Goal: Task Accomplishment & Management: Complete application form

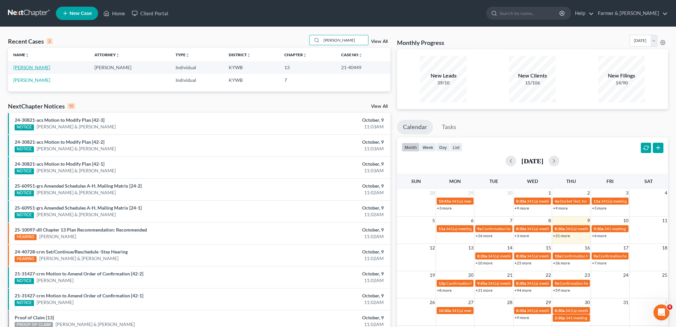
click at [42, 66] on link "[PERSON_NAME]" at bounding box center [31, 68] width 37 height 6
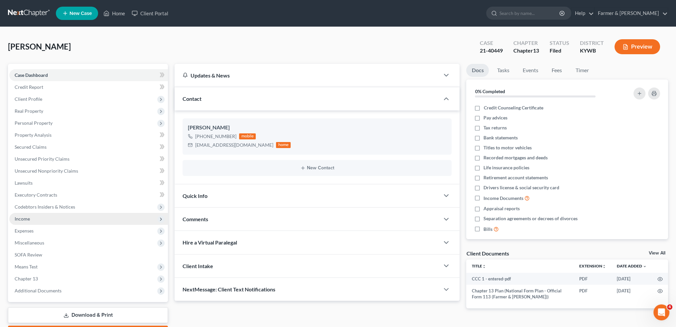
click at [61, 221] on span "Income" at bounding box center [88, 219] width 159 height 12
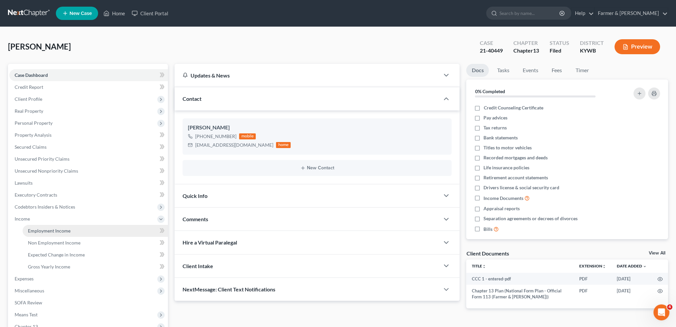
click at [60, 231] on span "Employment Income" at bounding box center [49, 231] width 43 height 6
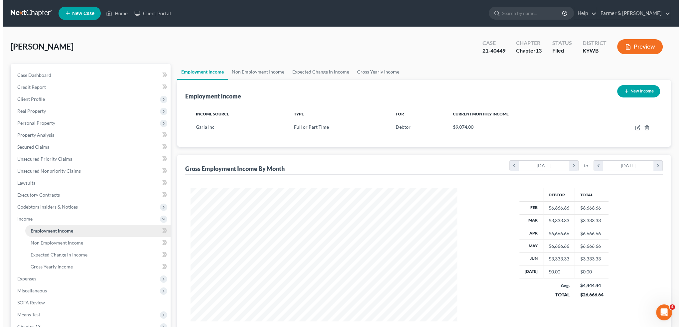
scroll to position [133, 280]
click at [635, 126] on icon "button" at bounding box center [635, 128] width 4 height 4
select select "0"
select select "45"
select select "1"
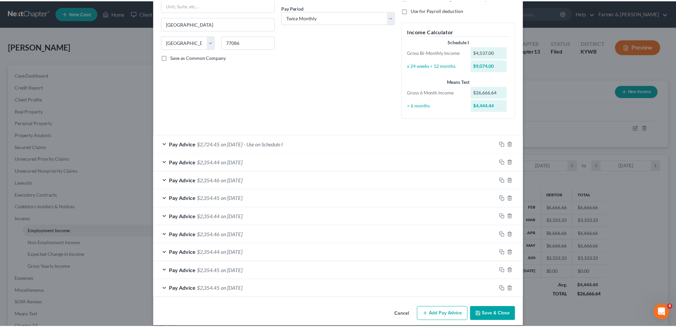
scroll to position [108, 0]
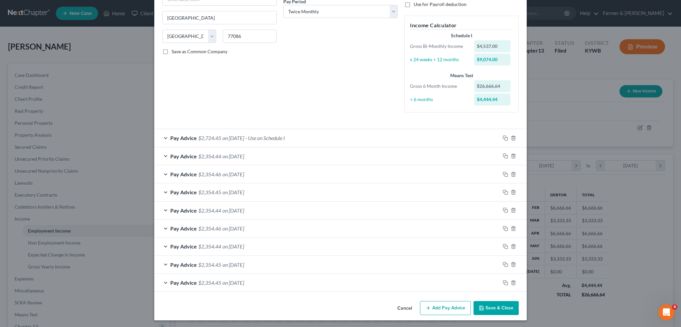
click at [496, 310] on button "Save & Close" at bounding box center [496, 308] width 45 height 14
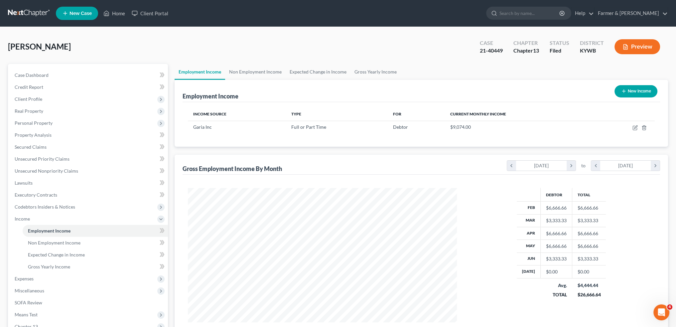
scroll to position [332597, 332450]
click at [114, 15] on link "Home" at bounding box center [114, 13] width 28 height 12
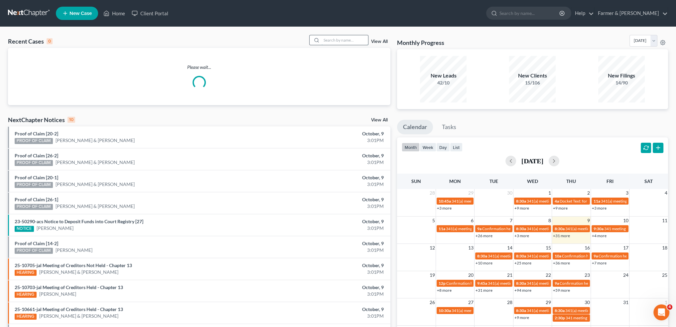
click at [337, 39] on input "search" at bounding box center [345, 40] width 47 height 10
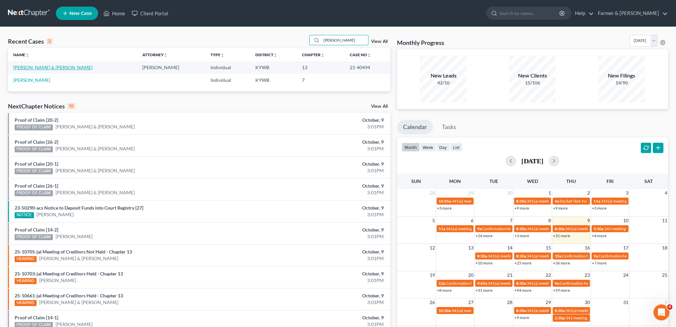
type input "[PERSON_NAME]"
click at [35, 66] on link "[PERSON_NAME] & [PERSON_NAME]" at bounding box center [52, 68] width 79 height 6
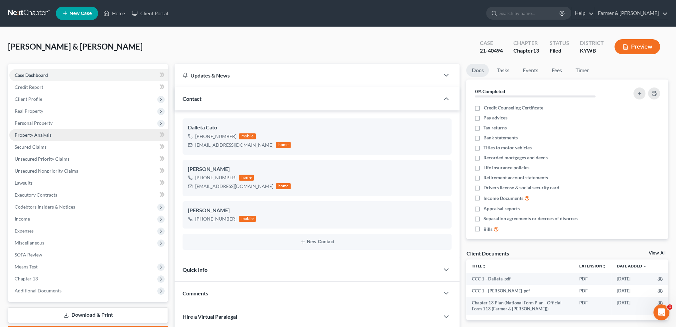
click at [37, 136] on span "Property Analysis" at bounding box center [33, 135] width 37 height 6
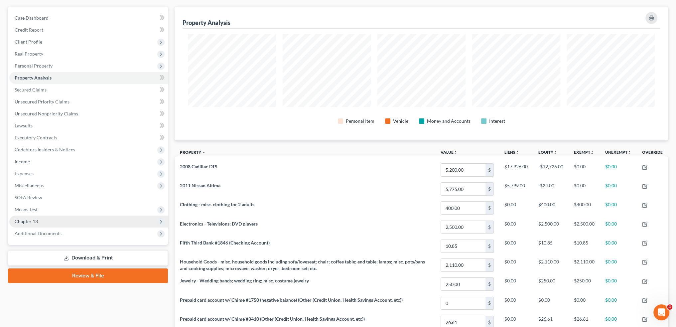
scroll to position [53, 0]
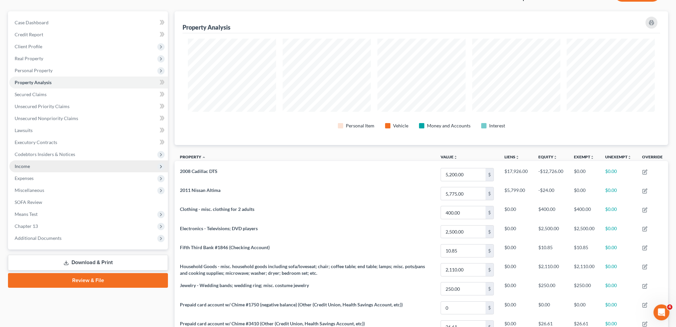
click at [46, 165] on span "Income" at bounding box center [88, 166] width 159 height 12
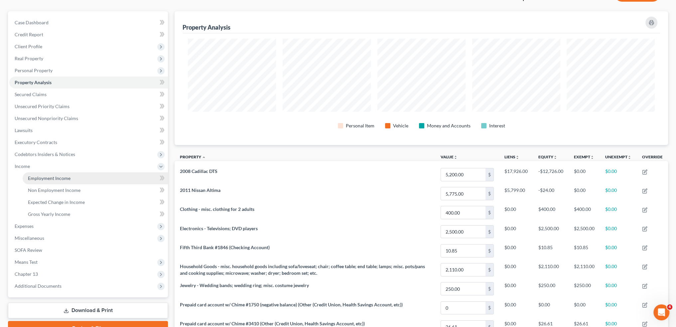
click at [51, 179] on span "Employment Income" at bounding box center [49, 178] width 43 height 6
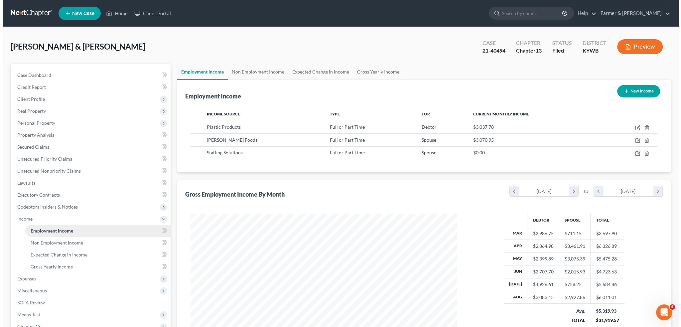
scroll to position [133, 280]
click at [635, 127] on icon "button" at bounding box center [636, 126] width 3 height 3
select select "0"
select select "18"
select select "2"
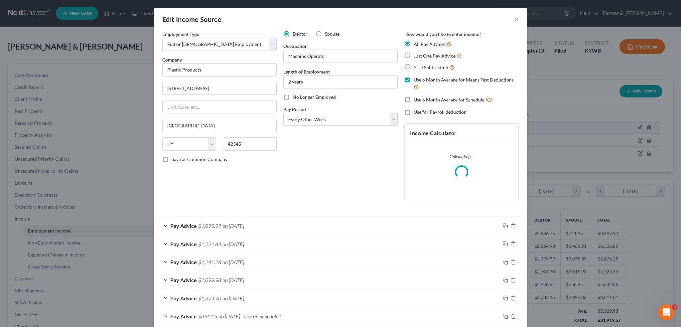
scroll to position [134, 282]
click at [293, 95] on label "No Longer Employed" at bounding box center [314, 97] width 43 height 7
click at [295, 95] on input "No Longer Employed" at bounding box center [297, 96] width 4 height 4
checkbox input "true"
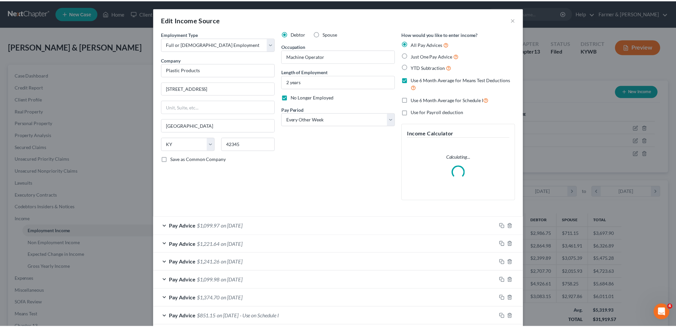
scroll to position [160, 0]
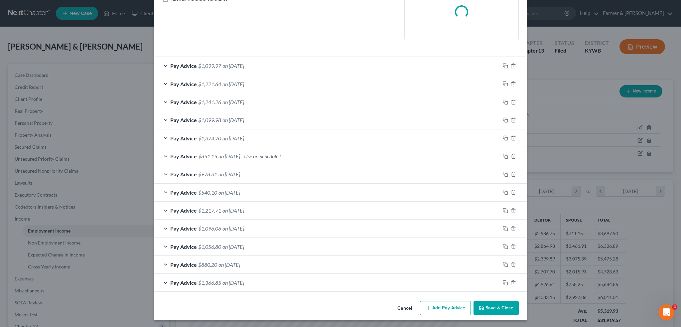
click at [492, 309] on button "Save & Close" at bounding box center [496, 308] width 45 height 14
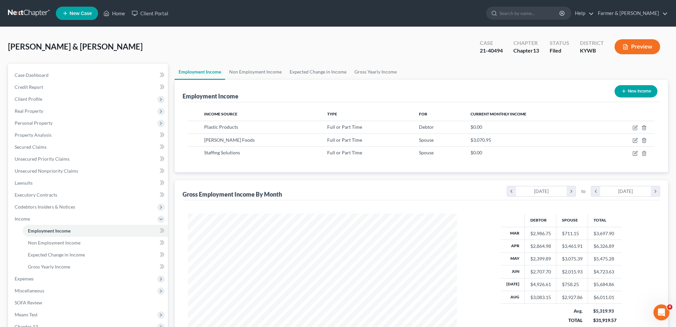
scroll to position [332597, 332450]
click at [257, 68] on link "Non Employment Income" at bounding box center [255, 72] width 61 height 16
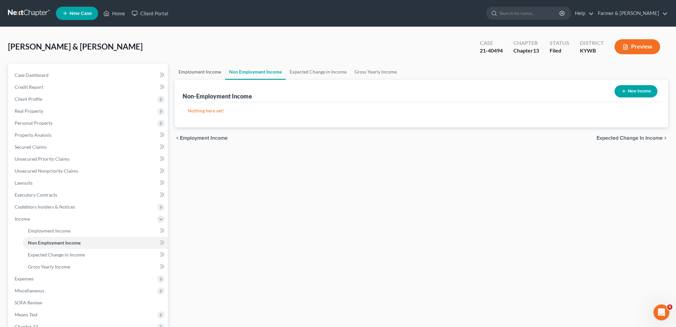
click at [203, 72] on link "Employment Income" at bounding box center [200, 72] width 51 height 16
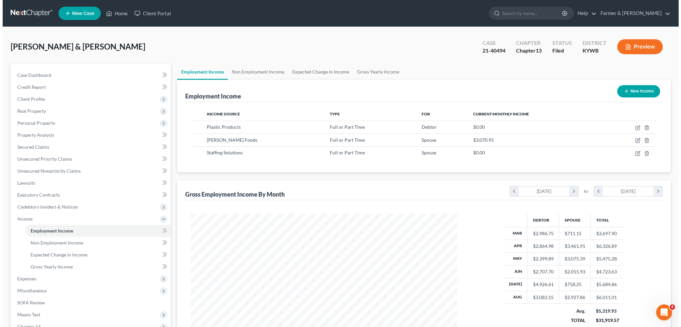
scroll to position [133, 280]
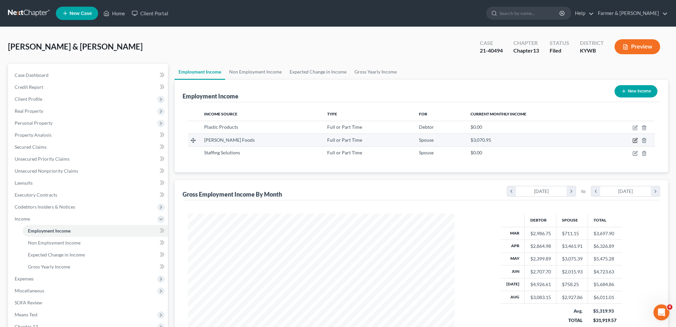
click at [635, 140] on icon "button" at bounding box center [636, 139] width 3 height 3
select select "0"
select select "18"
select select "3"
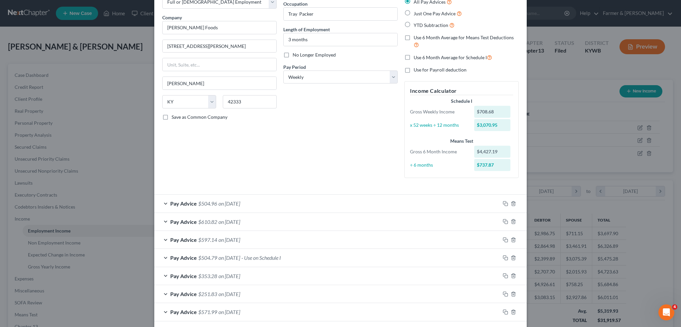
scroll to position [72, 0]
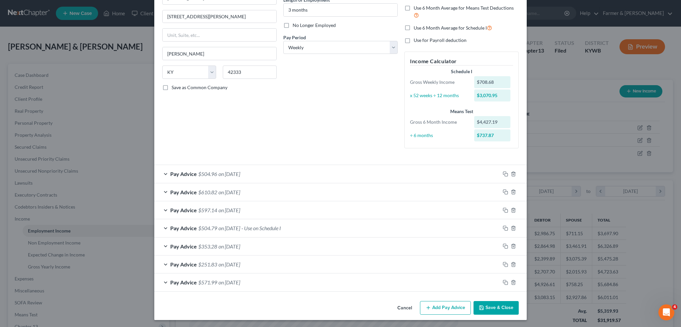
click at [316, 230] on div "Pay Advice $504.79 on [DATE] - Use on Schedule I" at bounding box center [327, 228] width 346 height 18
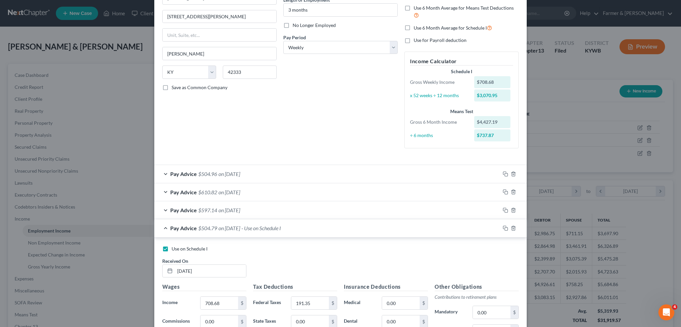
click at [311, 191] on div "Pay Advice $610.82 on [DATE]" at bounding box center [327, 192] width 346 height 18
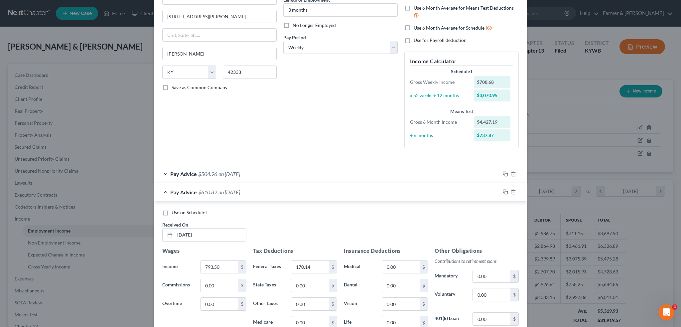
click at [301, 187] on div "Pay Advice $610.82 on [DATE]" at bounding box center [327, 192] width 346 height 18
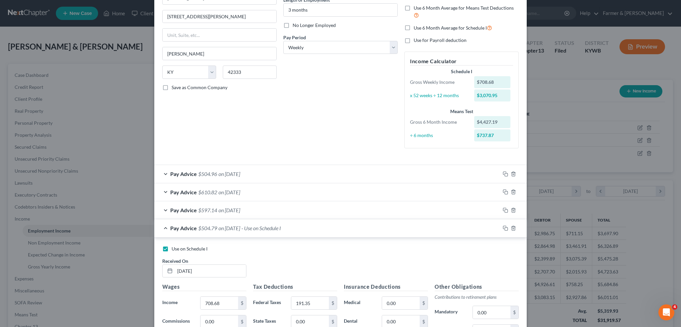
scroll to position [272, 0]
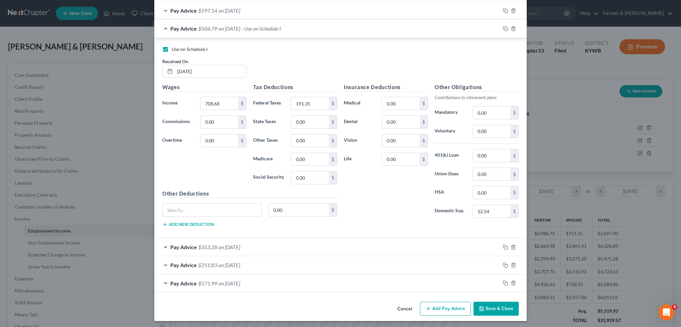
click at [439, 312] on button "Add Pay Advice" at bounding box center [445, 309] width 51 height 14
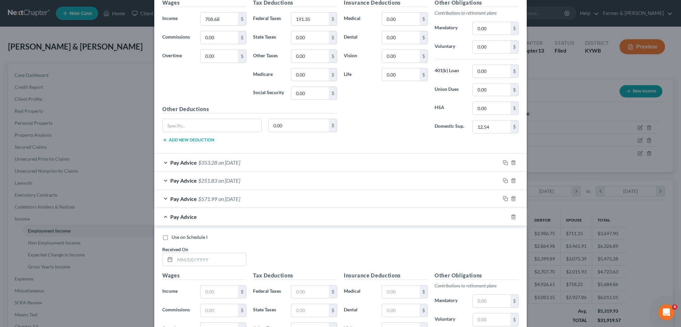
scroll to position [382, 0]
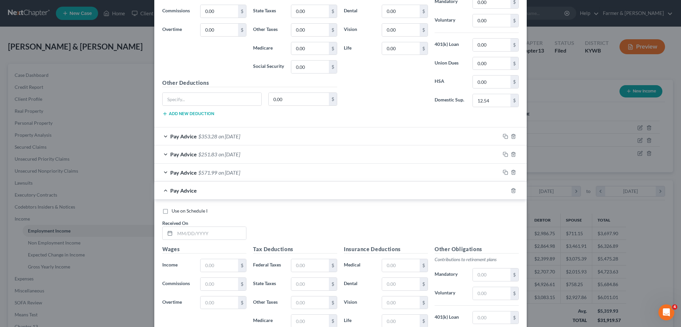
click at [172, 209] on label "Use on Schedule I" at bounding box center [190, 211] width 36 height 7
click at [174, 209] on input "Use on Schedule I" at bounding box center [176, 210] width 4 height 4
checkbox input "true"
checkbox input "false"
drag, startPoint x: 185, startPoint y: 231, endPoint x: 192, endPoint y: 230, distance: 6.5
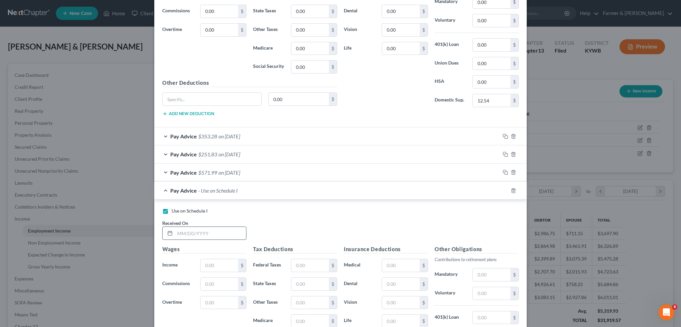
click at [185, 231] on input "text" at bounding box center [210, 233] width 71 height 13
click at [216, 227] on input "text" at bounding box center [210, 233] width 71 height 13
type input "[DATE]"
type input "832.65"
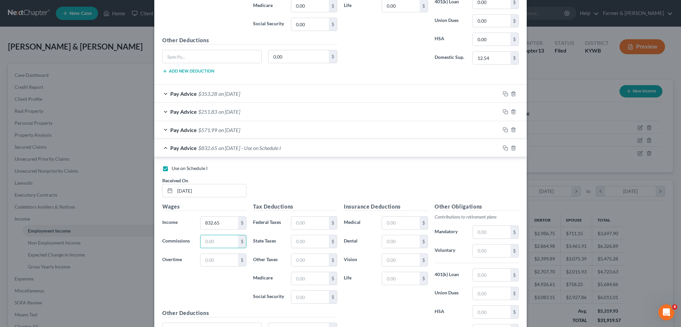
scroll to position [438, 0]
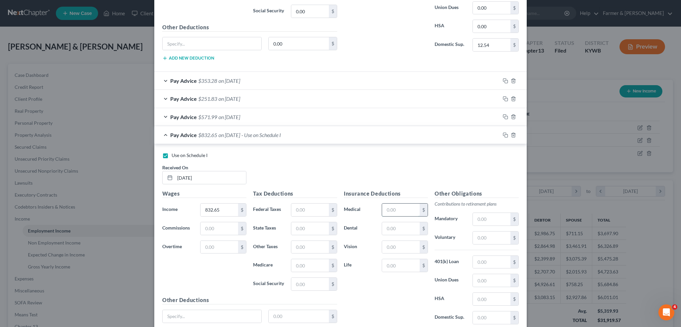
click at [411, 209] on input "text" at bounding box center [401, 210] width 38 height 13
type input "128.80"
type input "4.84"
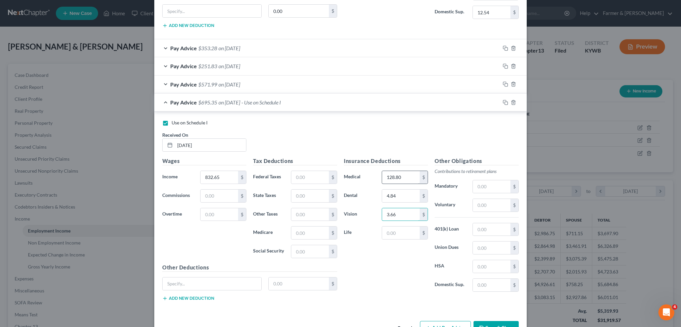
scroll to position [488, 0]
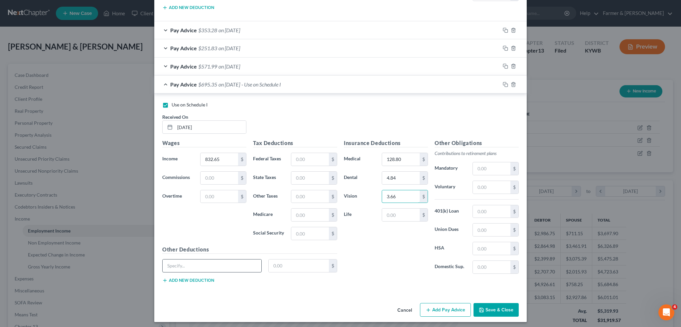
type input "3.66"
click at [199, 264] on input "text" at bounding box center [212, 266] width 99 height 13
type input "Short Term Disability"
click at [277, 260] on input "text" at bounding box center [299, 266] width 61 height 13
type input "5.30"
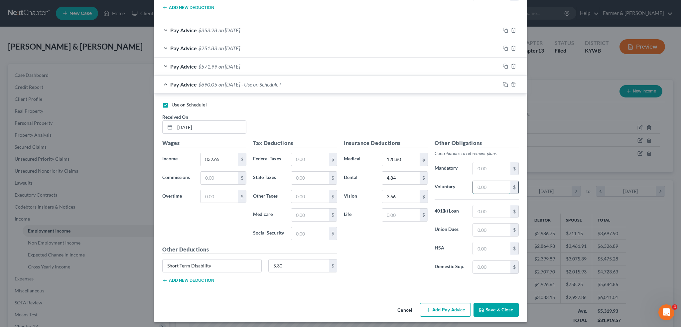
click at [495, 187] on input "text" at bounding box center [492, 187] width 38 height 13
type input "41.63"
click at [413, 213] on input "text" at bounding box center [401, 215] width 38 height 13
type input "0.61"
click at [404, 235] on div "Insurance Deductions Medical 128.80 $ Dental 4.84 $ Vision 3.66 $ Life 0.61 $" at bounding box center [386, 209] width 91 height 140
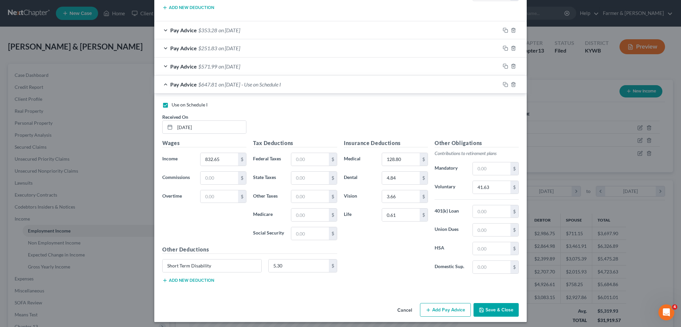
click at [202, 279] on button "Add new deduction" at bounding box center [188, 280] width 52 height 5
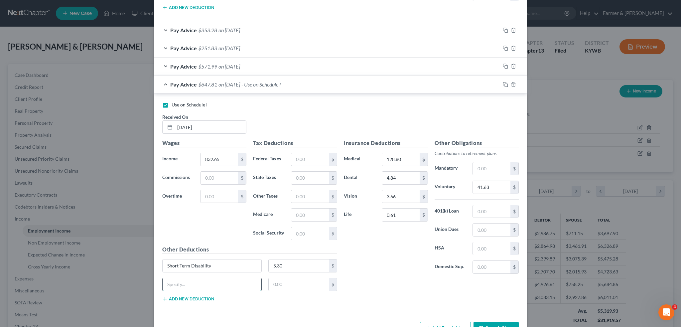
click at [202, 280] on input "text" at bounding box center [212, 284] width 99 height 13
type input "Supp. Health Insurance for Spouse"
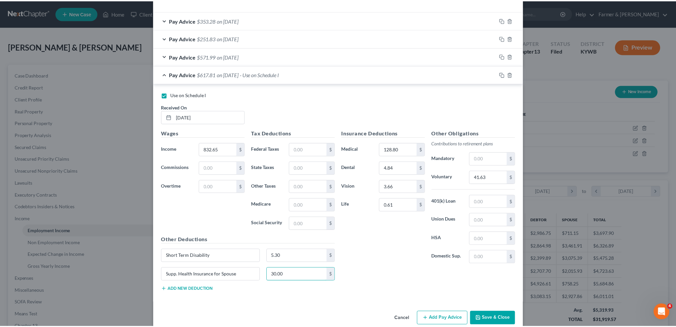
scroll to position [507, 0]
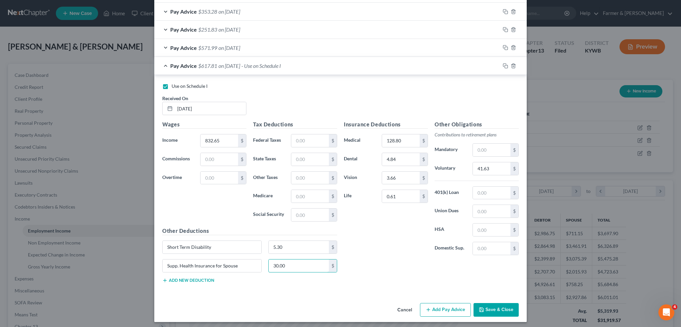
type input "30.00"
click at [489, 304] on button "Save & Close" at bounding box center [496, 310] width 45 height 14
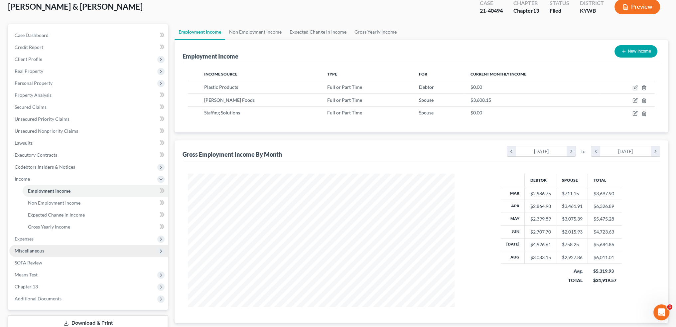
scroll to position [86, 0]
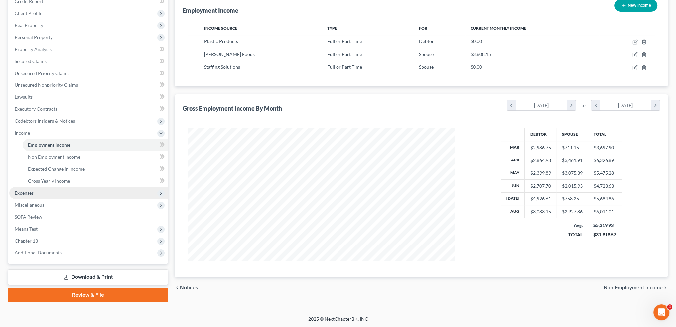
click at [28, 197] on span "Expenses" at bounding box center [88, 193] width 159 height 12
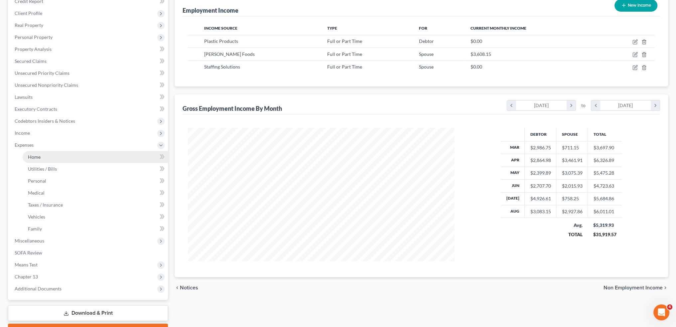
click at [42, 155] on link "Home" at bounding box center [95, 157] width 145 height 12
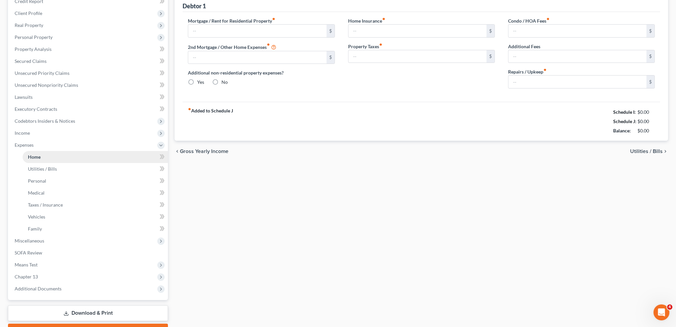
type input "600.00"
type input "0.00"
radio input "true"
type input "32.00"
type input "0.00"
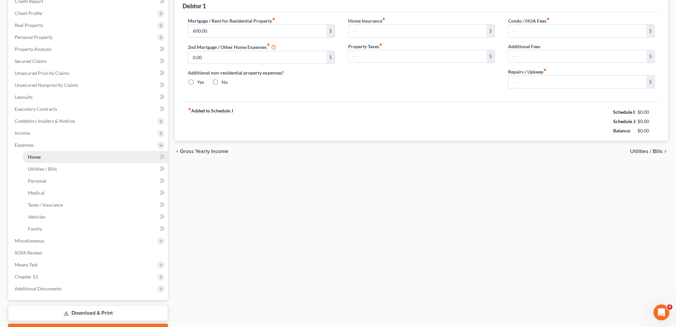
type input "0.00"
type input "100.00"
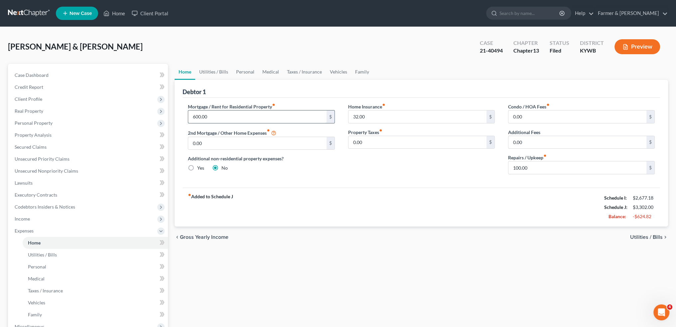
click at [212, 113] on input "600.00" at bounding box center [257, 116] width 138 height 13
type input "350.00"
type input "0.00"
type input "50.00"
click at [223, 74] on link "Utilities / Bills" at bounding box center [213, 72] width 37 height 16
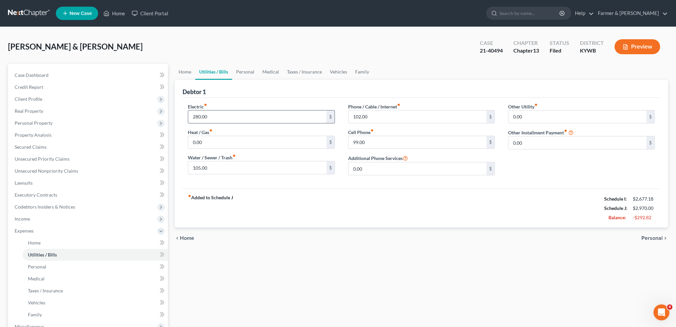
click at [216, 113] on input "280.00" at bounding box center [257, 116] width 138 height 13
type input "250.00"
type input "75.00"
type input "80.00"
click at [244, 72] on link "Personal" at bounding box center [245, 72] width 26 height 16
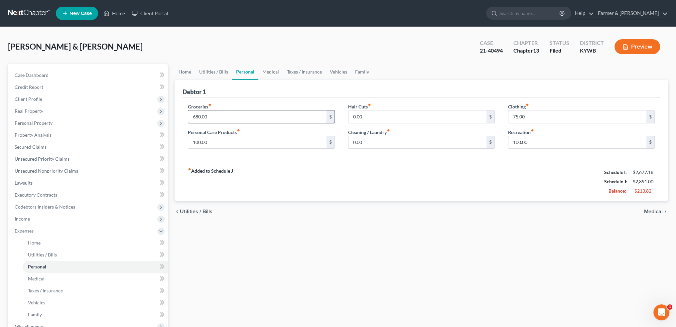
click at [226, 114] on input "680.00" at bounding box center [257, 116] width 138 height 13
type input "75.00"
type input "50.00"
click at [226, 115] on input "680.00" at bounding box center [257, 116] width 138 height 13
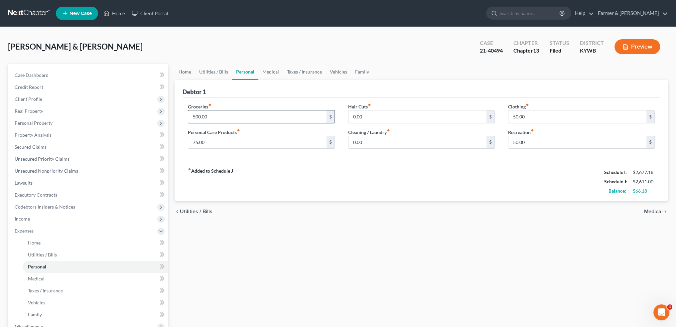
type input "500.00"
click at [266, 70] on link "Medical" at bounding box center [271, 72] width 25 height 16
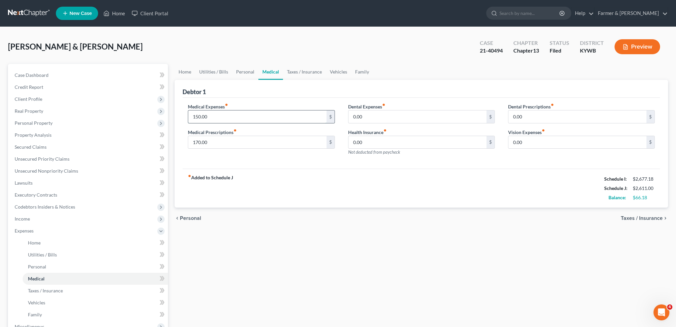
click at [250, 116] on input "150.00" at bounding box center [257, 116] width 138 height 13
type input "100.00"
type input "150.00"
click at [298, 68] on link "Taxes / Insurance" at bounding box center [304, 72] width 43 height 16
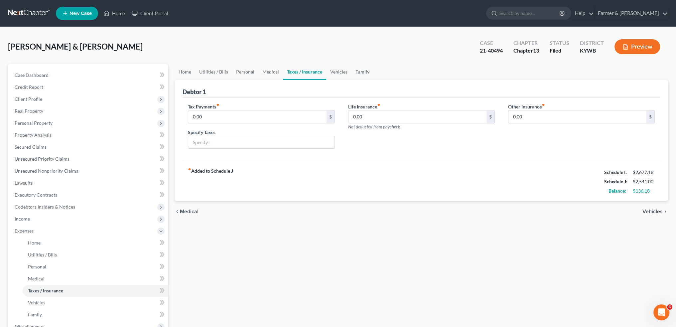
click at [352, 73] on link "Family" at bounding box center [363, 72] width 22 height 16
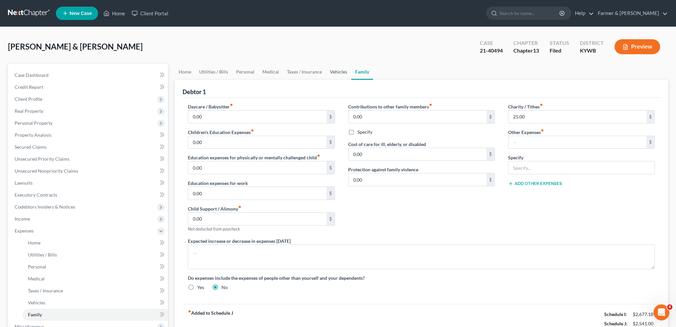
click at [338, 69] on link "Vehicles" at bounding box center [338, 72] width 25 height 16
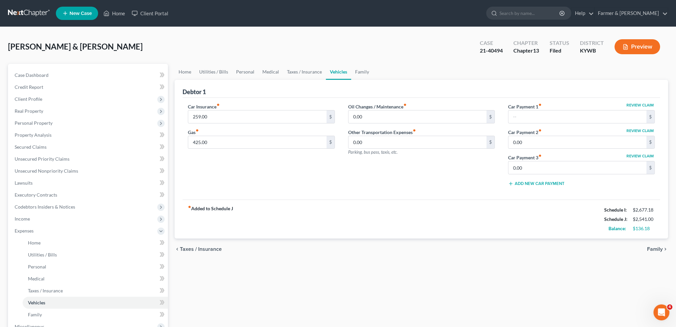
click at [248, 126] on div "Car Insurance fiber_manual_record 259.00 $ Gas fiber_manual_record 425.00 $" at bounding box center [261, 147] width 160 height 89
click at [243, 117] on input "259.00" at bounding box center [257, 116] width 138 height 13
type input "210.00"
type input "390.00"
click at [366, 67] on link "Family" at bounding box center [362, 72] width 22 height 16
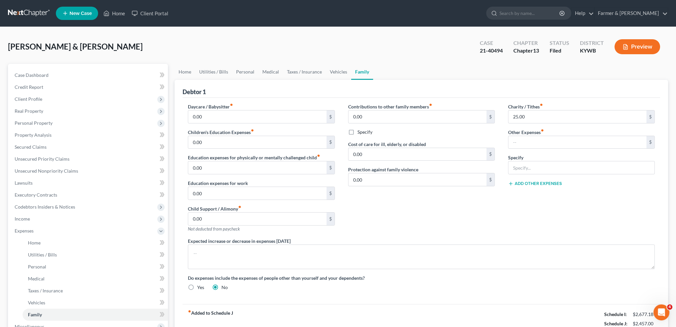
scroll to position [122, 0]
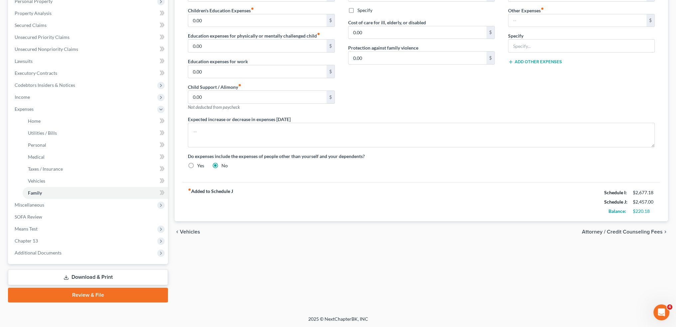
click at [114, 278] on link "Download & Print" at bounding box center [88, 278] width 160 height 16
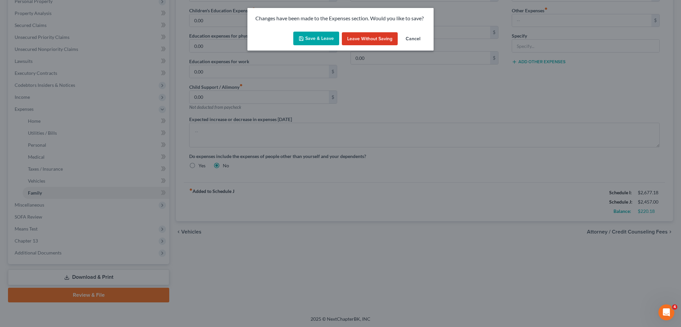
click at [307, 35] on button "Save & Leave" at bounding box center [316, 39] width 46 height 14
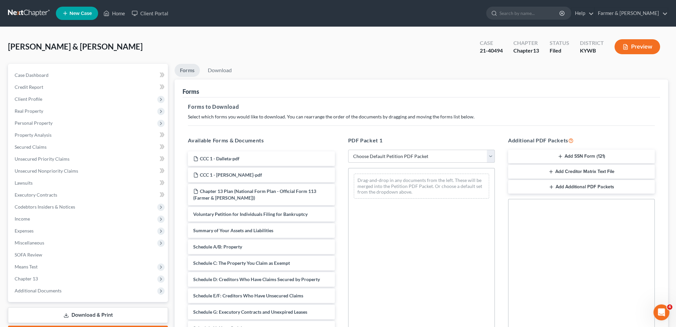
click at [426, 155] on select "Choose Default Petition PDF Packet Complete Bankruptcy Petition (all forms and …" at bounding box center [421, 156] width 147 height 13
select select "2"
click at [348, 150] on select "Choose Default Petition PDF Packet Complete Bankruptcy Petition (all forms and …" at bounding box center [421, 156] width 147 height 13
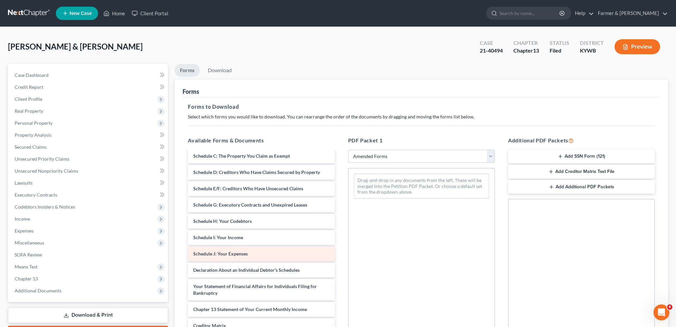
scroll to position [109, 0]
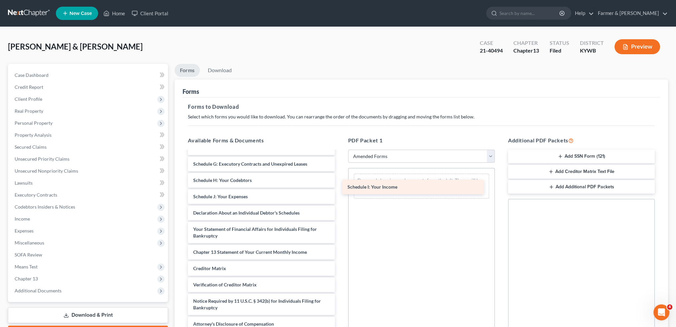
drag, startPoint x: 236, startPoint y: 180, endPoint x: 390, endPoint y: 188, distance: 154.6
click at [340, 188] on div "Schedule I: Your Income Voluntary Petition for Individuals Filing for Bankruptc…" at bounding box center [261, 195] width 157 height 273
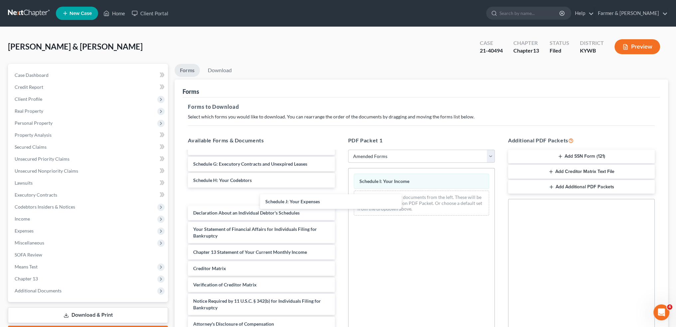
scroll to position [76, 0]
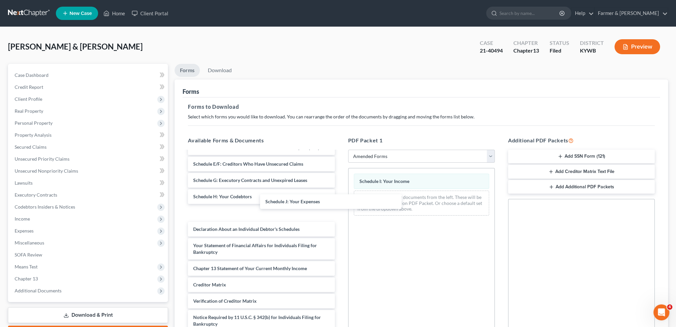
drag, startPoint x: 241, startPoint y: 194, endPoint x: 438, endPoint y: 104, distance: 217.1
click at [340, 199] on div "Schedule J: Your Expenses Voluntary Petition for Individuals Filing for Bankrup…" at bounding box center [261, 211] width 157 height 273
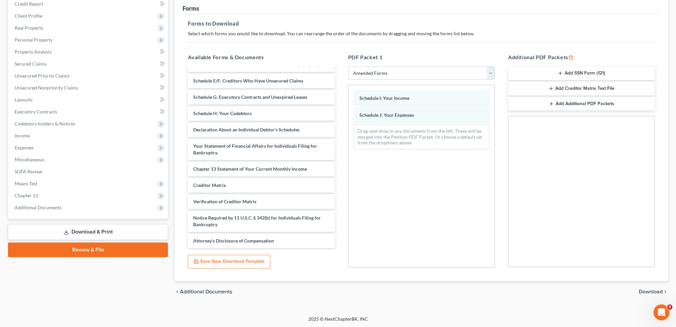
click at [642, 291] on span "Download" at bounding box center [651, 291] width 24 height 5
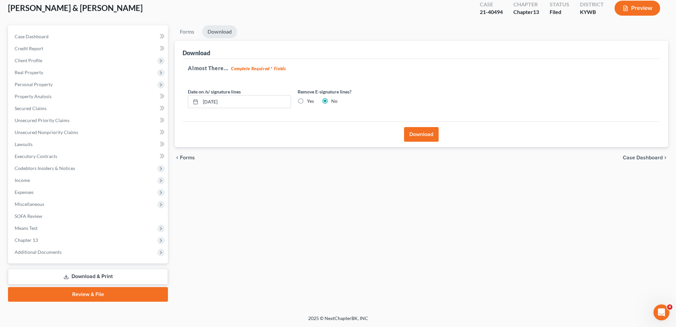
scroll to position [38, 0]
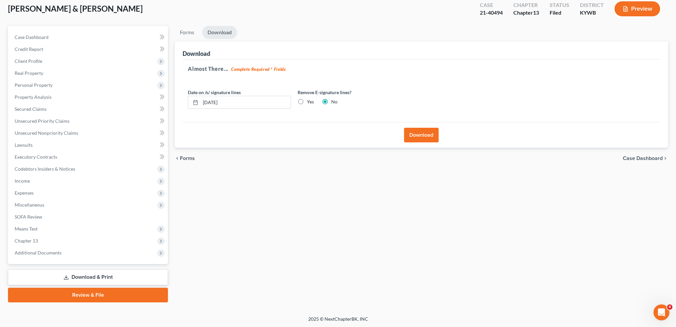
click at [422, 136] on button "Download" at bounding box center [421, 135] width 35 height 15
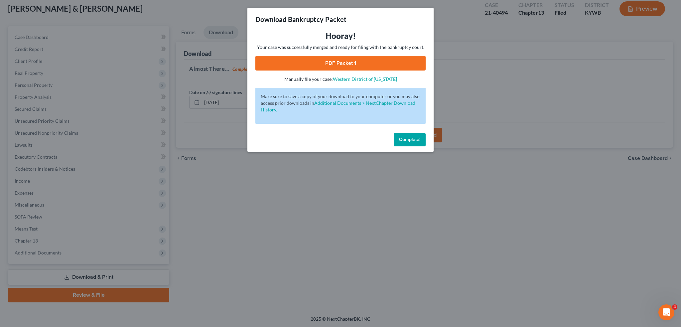
click at [328, 69] on link "PDF Packet 1" at bounding box center [341, 63] width 170 height 15
click at [402, 136] on button "Complete!" at bounding box center [410, 139] width 32 height 13
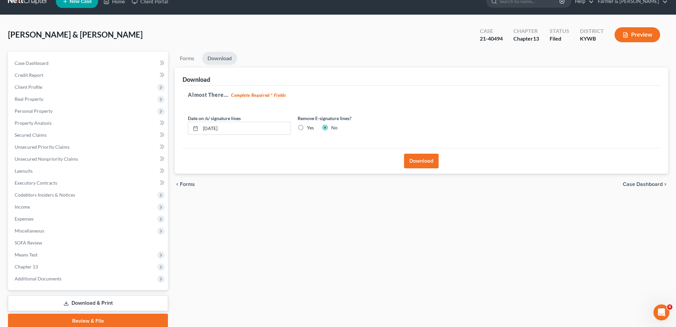
scroll to position [0, 0]
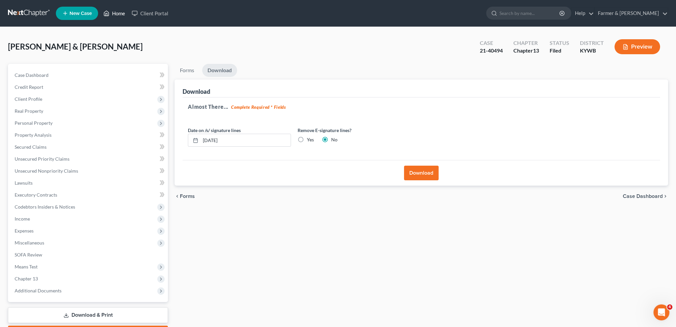
click at [119, 11] on link "Home" at bounding box center [114, 13] width 28 height 12
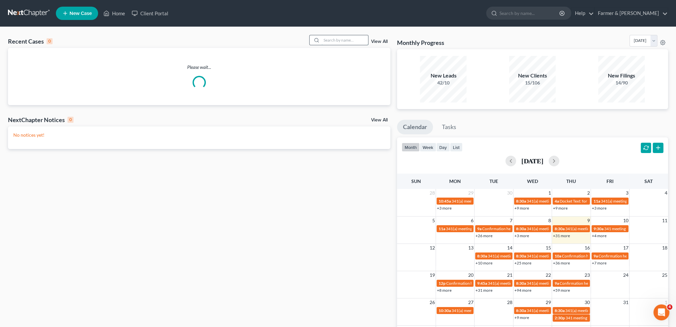
click at [329, 41] on input "search" at bounding box center [345, 40] width 47 height 10
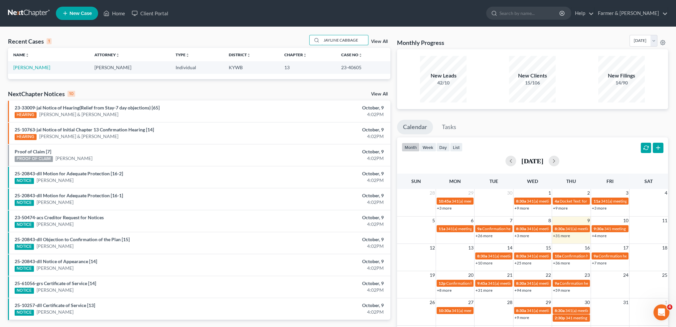
type input "JAYLINE CABBAGE"
click at [39, 70] on link "[PERSON_NAME]" at bounding box center [31, 68] width 37 height 6
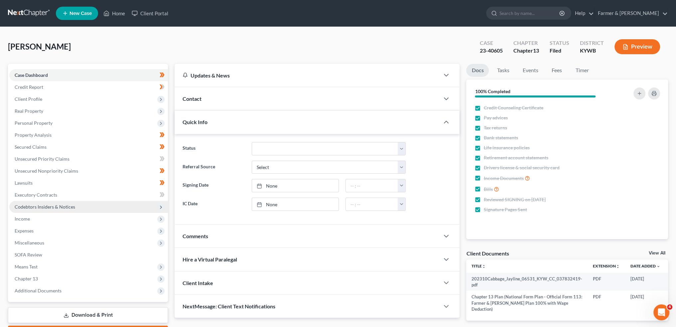
drag, startPoint x: 43, startPoint y: 288, endPoint x: 52, endPoint y: 202, distance: 87.3
click at [43, 288] on span "Additional Documents" at bounding box center [38, 291] width 47 height 6
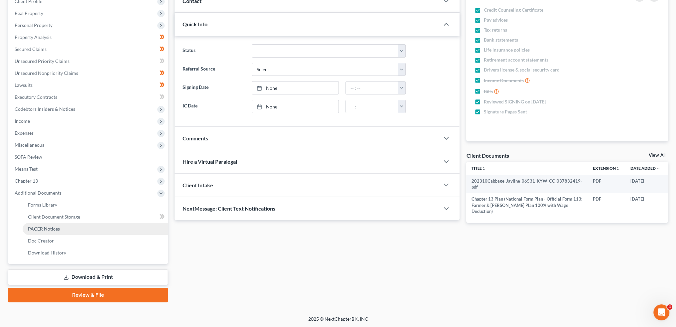
click at [54, 230] on span "PACER Notices" at bounding box center [44, 229] width 32 height 6
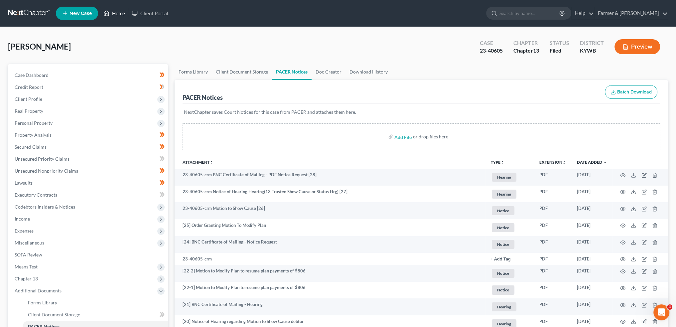
click at [115, 13] on link "Home" at bounding box center [114, 13] width 28 height 12
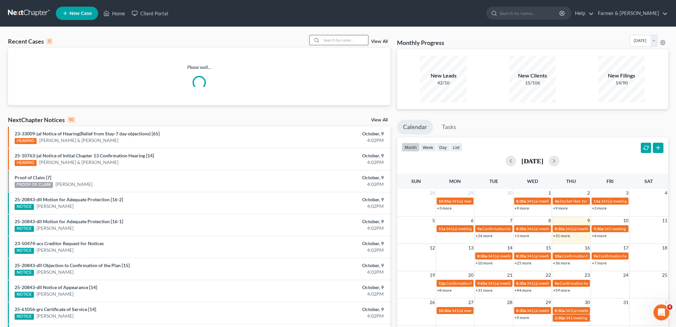
click at [347, 41] on input "search" at bounding box center [345, 40] width 47 height 10
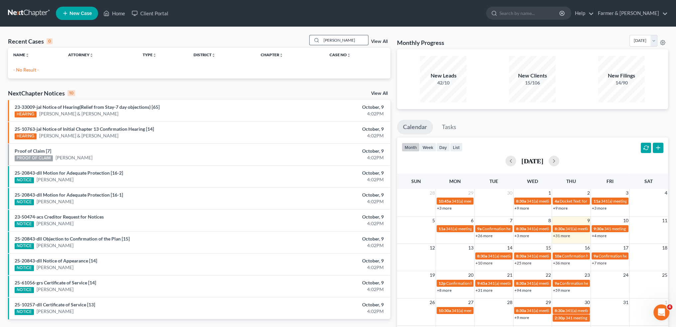
click at [331, 39] on input "[PERSON_NAME]" at bounding box center [345, 40] width 47 height 10
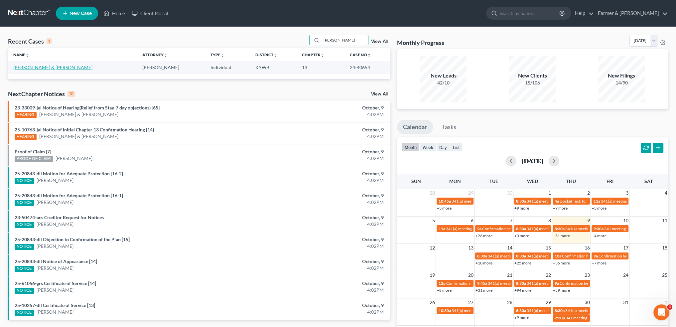
type input "[PERSON_NAME]"
click at [59, 68] on link "[PERSON_NAME] & [PERSON_NAME]" at bounding box center [52, 68] width 79 height 6
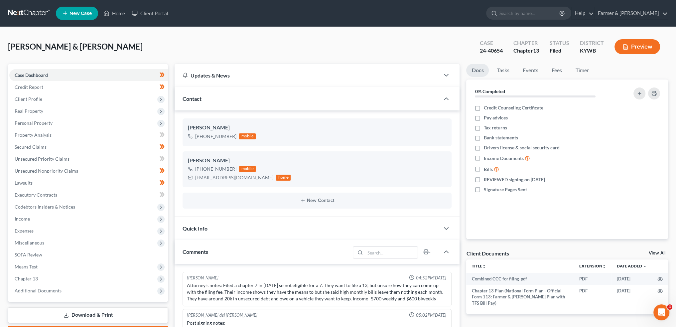
scroll to position [154, 0]
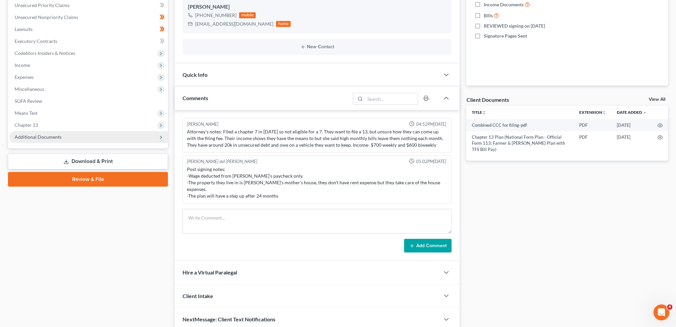
click at [48, 138] on span "Additional Documents" at bounding box center [38, 137] width 47 height 6
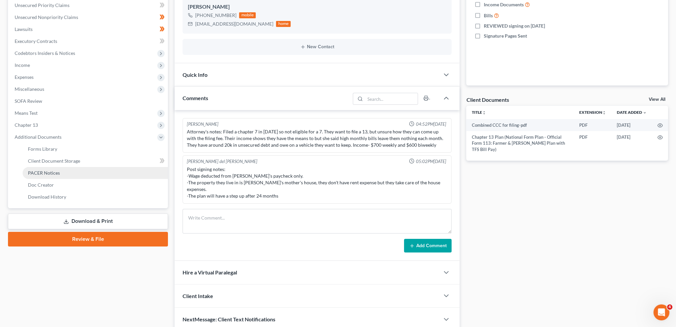
click at [48, 172] on span "PACER Notices" at bounding box center [44, 173] width 32 height 6
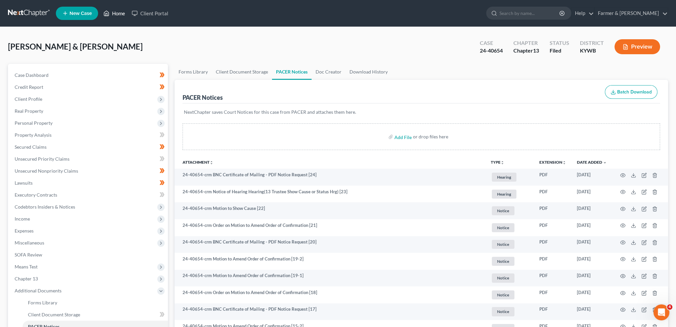
click at [118, 10] on link "Home" at bounding box center [114, 13] width 28 height 12
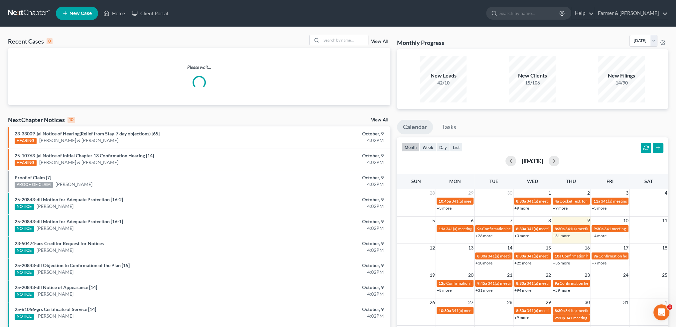
click at [334, 34] on div "Recent Cases 0 View All Please wait... NextChapter Notices 10 View All 23-33009…" at bounding box center [338, 199] width 676 height 345
click at [339, 40] on input "search" at bounding box center [345, 40] width 47 height 10
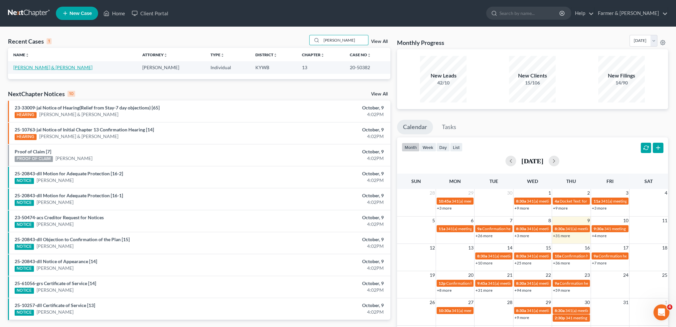
type input "[PERSON_NAME]"
click at [41, 68] on link "[PERSON_NAME] & [PERSON_NAME]" at bounding box center [52, 68] width 79 height 6
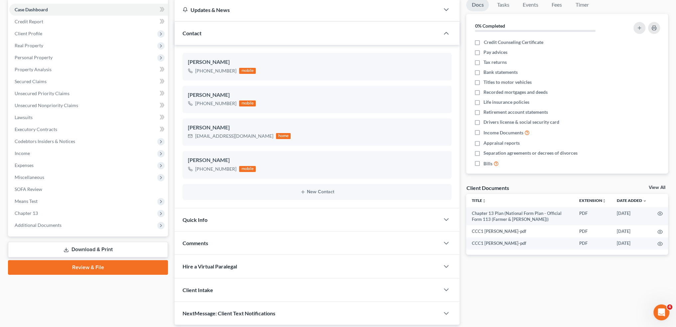
scroll to position [88, 0]
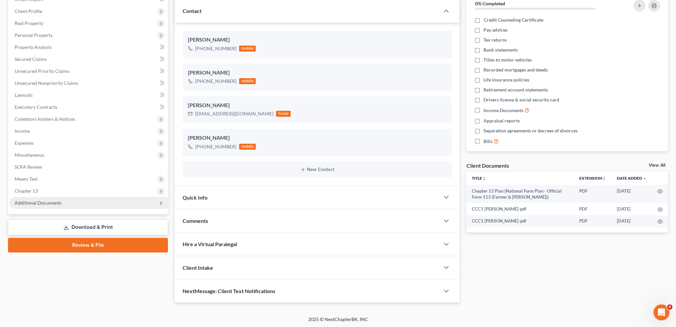
click at [66, 203] on span "Additional Documents" at bounding box center [88, 203] width 159 height 12
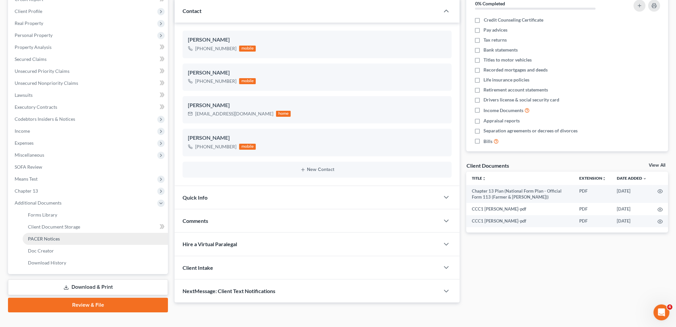
click at [63, 238] on link "PACER Notices" at bounding box center [95, 239] width 145 height 12
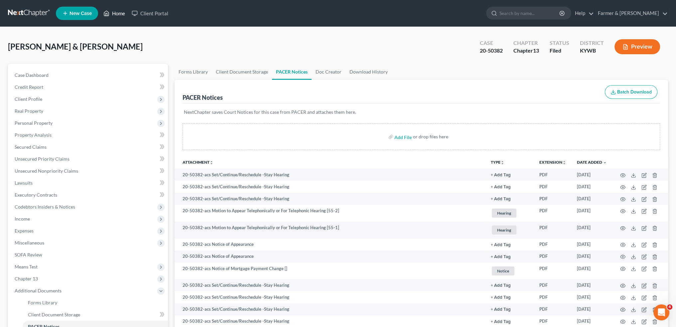
click at [109, 14] on icon at bounding box center [106, 13] width 6 height 8
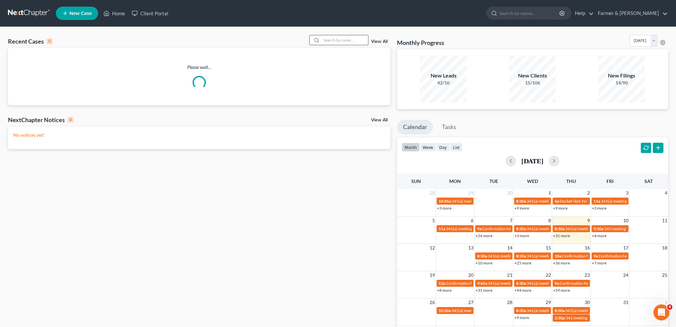
click at [340, 42] on input "search" at bounding box center [345, 40] width 47 height 10
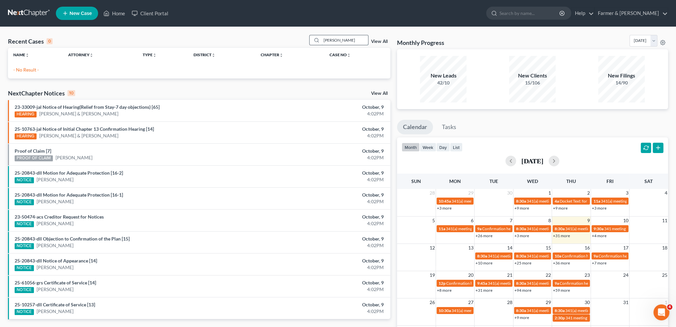
click at [364, 39] on input "[PERSON_NAME]" at bounding box center [345, 40] width 47 height 10
click at [349, 38] on input "[PERSON_NAME]" at bounding box center [345, 40] width 47 height 10
click at [347, 38] on input "[PERSON_NAME]" at bounding box center [345, 40] width 47 height 10
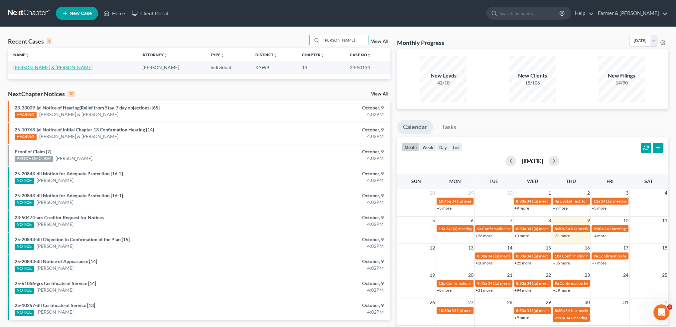
type input "[PERSON_NAME]"
click at [40, 67] on link "[PERSON_NAME] & [PERSON_NAME]" at bounding box center [52, 68] width 79 height 6
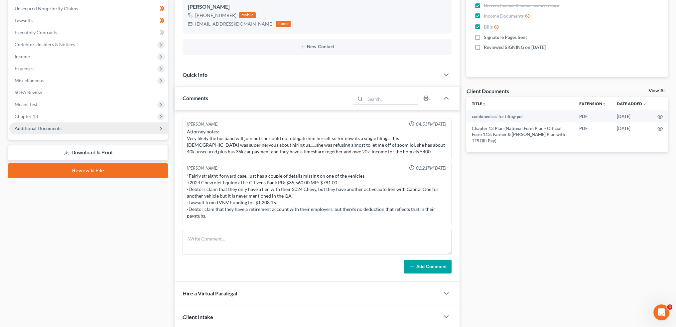
scroll to position [83, 0]
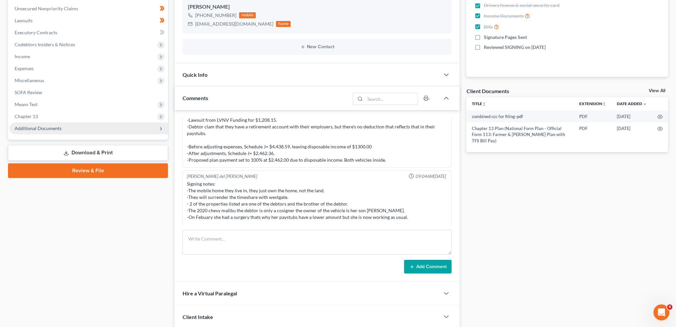
click at [38, 128] on span "Additional Documents" at bounding box center [38, 128] width 47 height 6
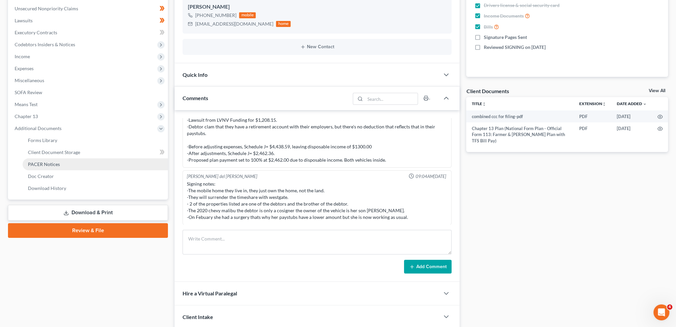
click at [39, 161] on span "PACER Notices" at bounding box center [44, 164] width 32 height 6
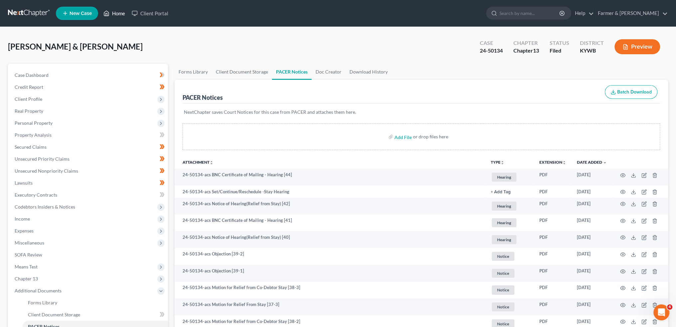
click at [121, 12] on link "Home" at bounding box center [114, 13] width 28 height 12
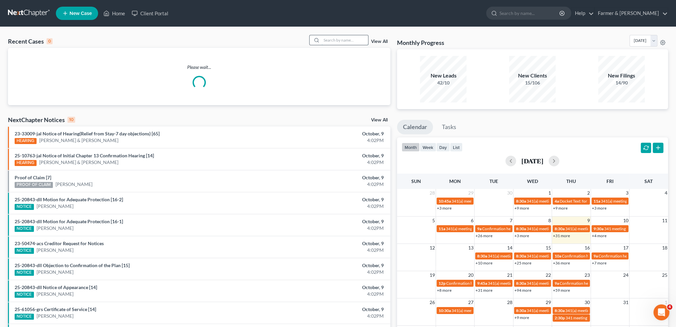
click at [339, 40] on input "search" at bounding box center [345, 40] width 47 height 10
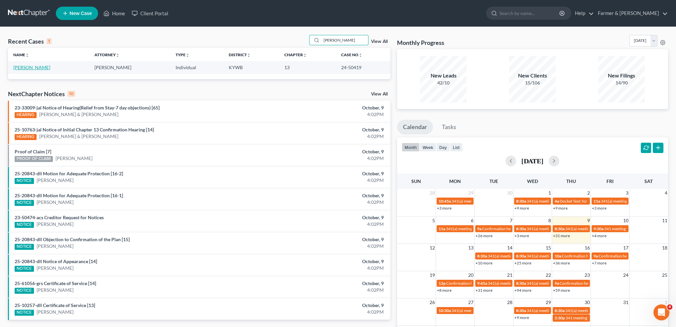
type input "[PERSON_NAME]"
click at [32, 66] on link "[PERSON_NAME]" at bounding box center [31, 68] width 37 height 6
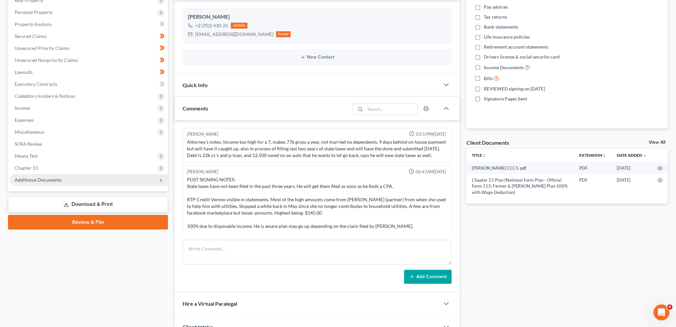
scroll to position [12, 0]
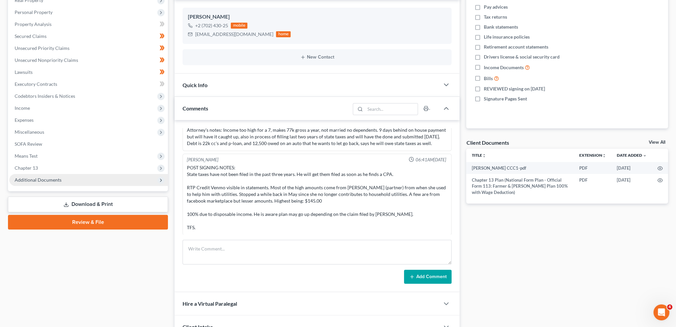
click at [45, 180] on span "Additional Documents" at bounding box center [38, 180] width 47 height 6
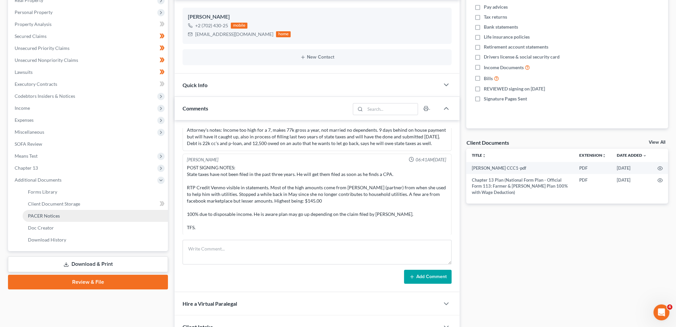
click at [44, 214] on span "PACER Notices" at bounding box center [44, 216] width 32 height 6
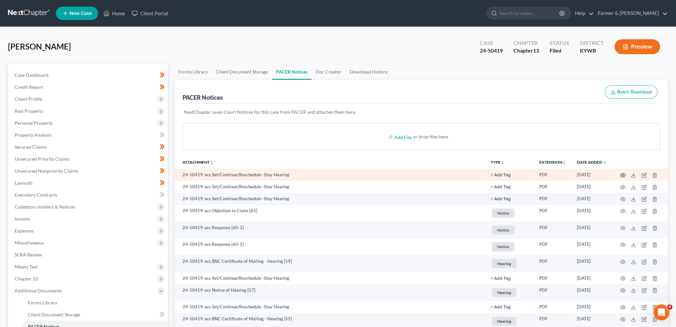
click at [623, 175] on icon "button" at bounding box center [623, 175] width 5 height 5
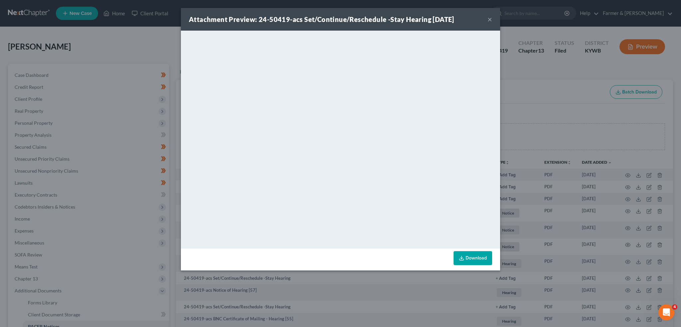
click at [490, 18] on button "×" at bounding box center [490, 19] width 5 height 8
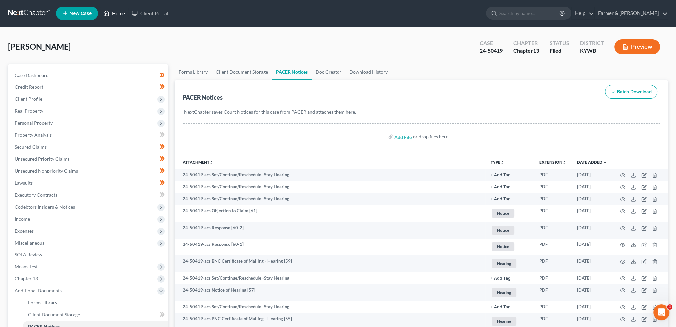
click at [117, 12] on link "Home" at bounding box center [114, 13] width 28 height 12
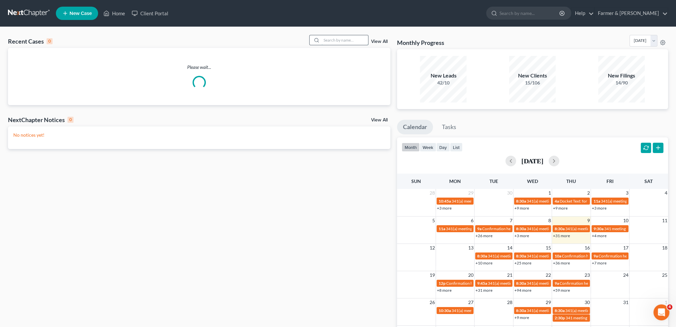
click at [334, 41] on input "search" at bounding box center [345, 40] width 47 height 10
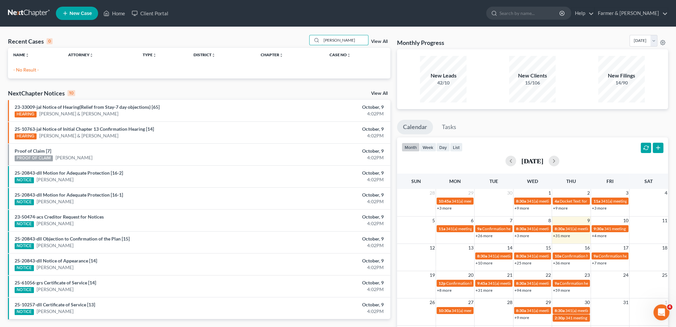
drag, startPoint x: 349, startPoint y: 39, endPoint x: 278, endPoint y: 34, distance: 71.0
click at [280, 34] on div "Recent Cases 0 [PERSON_NAME] View All Name unfold_more expand_more expand_less …" at bounding box center [338, 199] width 676 height 345
type input "[PERSON_NAME]"
click at [268, 27] on div at bounding box center [338, 27] width 186 height 0
